Goal: Information Seeking & Learning: Learn about a topic

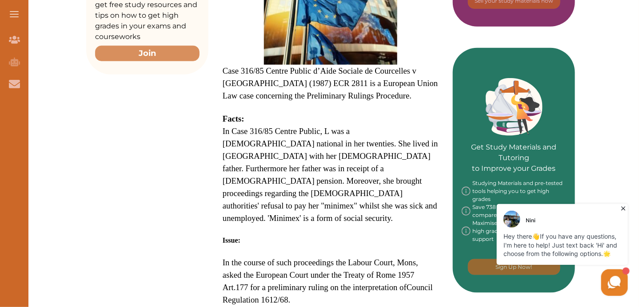
scroll to position [317, 0]
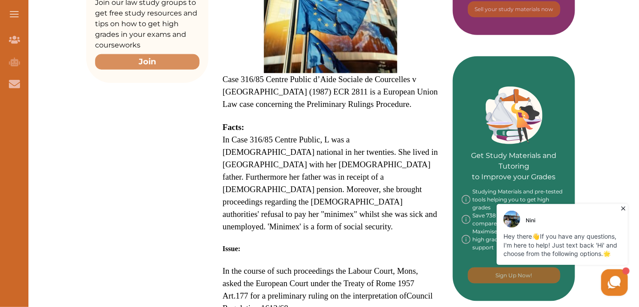
click at [261, 121] on p at bounding box center [330, 116] width 216 height 11
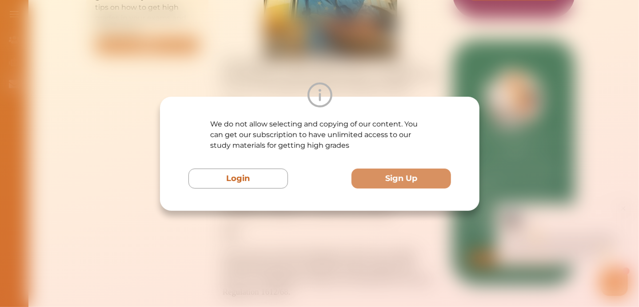
scroll to position [334, 0]
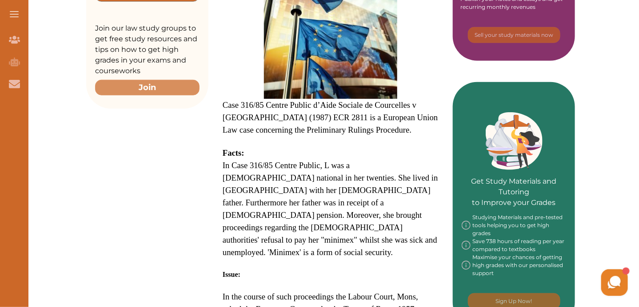
scroll to position [296, 0]
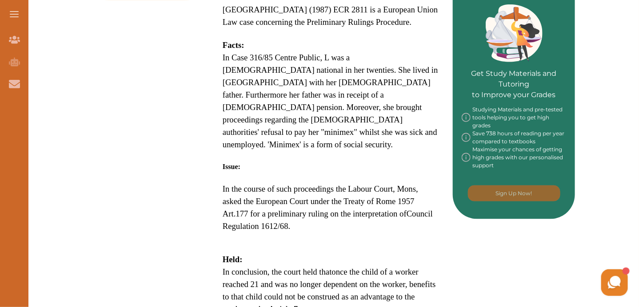
drag, startPoint x: 242, startPoint y: 160, endPoint x: 277, endPoint y: 232, distance: 80.1
click at [277, 232] on p "Case 316/85 Centre Public d’Aide Sociale de Courcelles v [GEOGRAPHIC_DATA] (198…" at bounding box center [330, 190] width 216 height 636
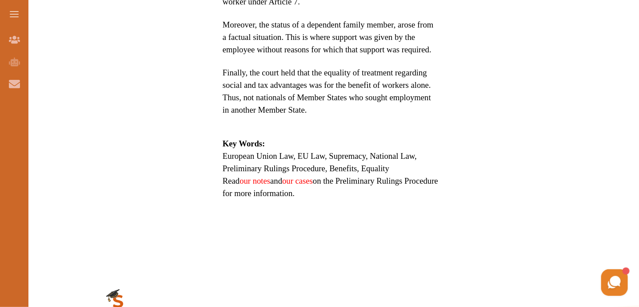
scroll to position [715, 0]
